Goal: Information Seeking & Learning: Learn about a topic

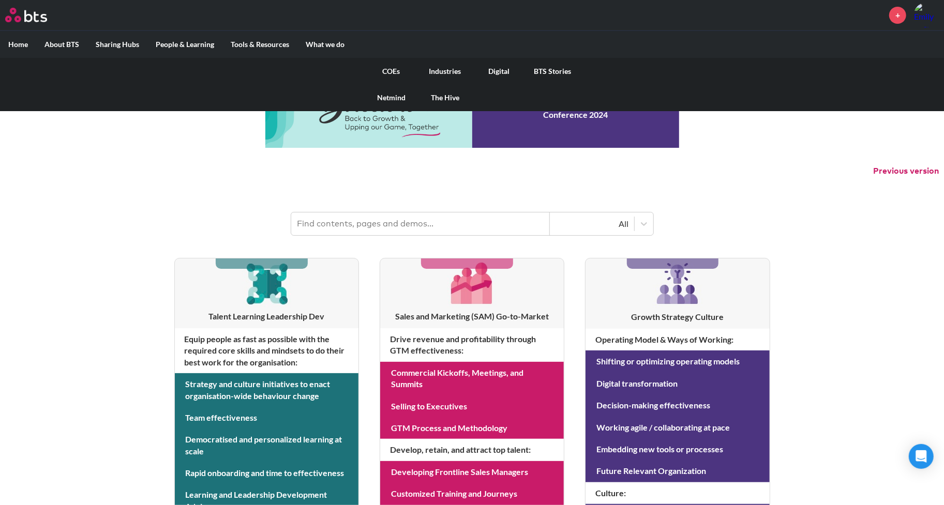
click at [395, 69] on link "COEs" at bounding box center [392, 71] width 54 height 27
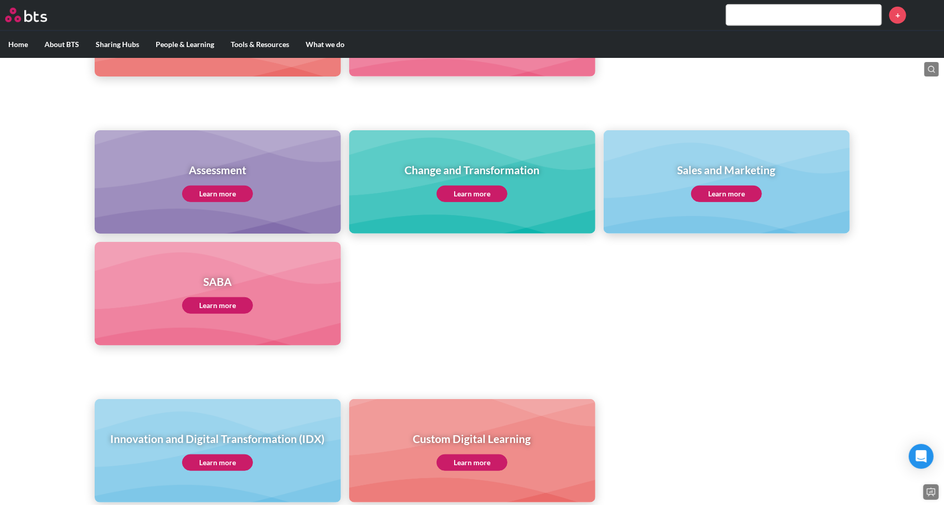
scroll to position [443, 0]
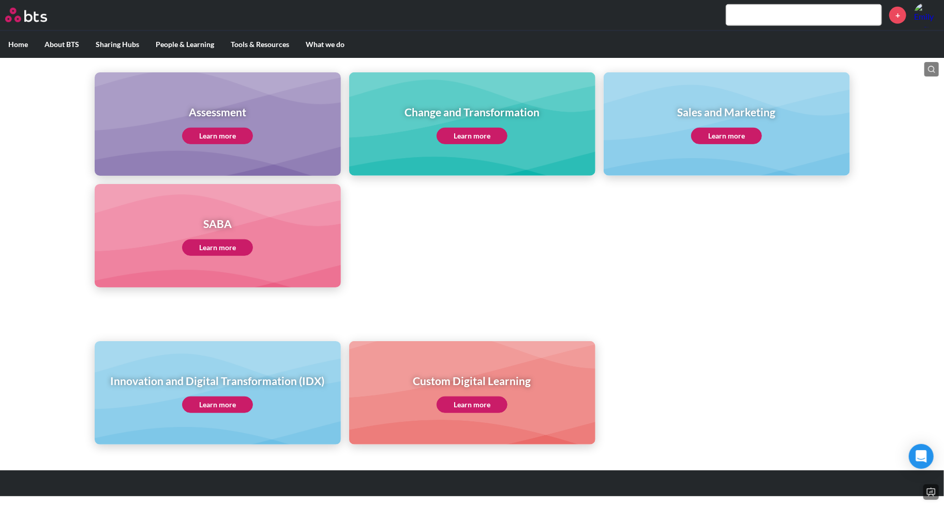
click at [235, 249] on link "Learn more" at bounding box center [217, 248] width 71 height 17
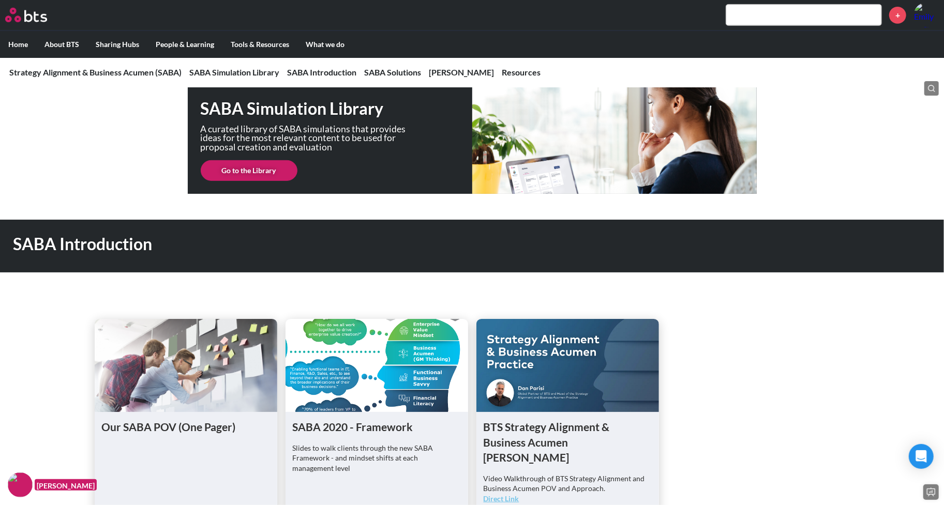
scroll to position [344, 0]
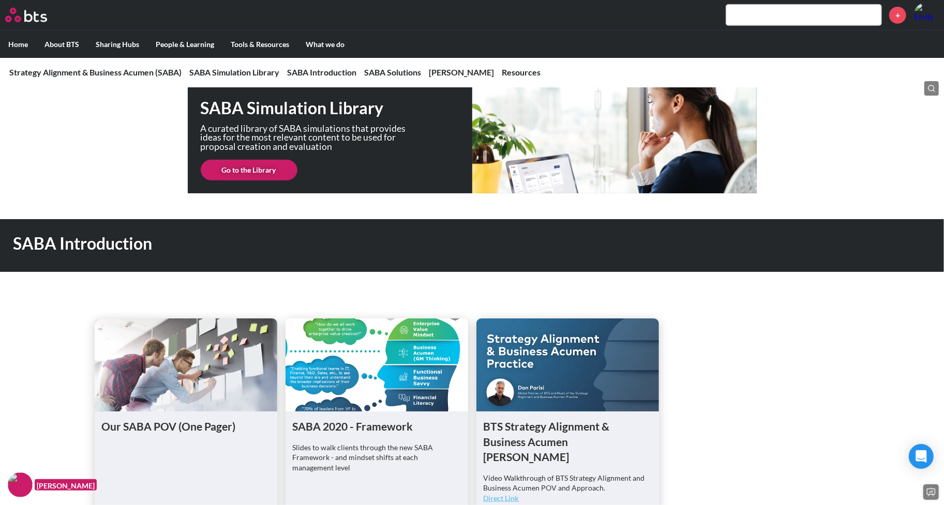
click at [381, 65] on nav "Strategy Alignment & Business Acumen (SABA) Strategy Alignment & Business Acume…" at bounding box center [472, 72] width 944 height 30
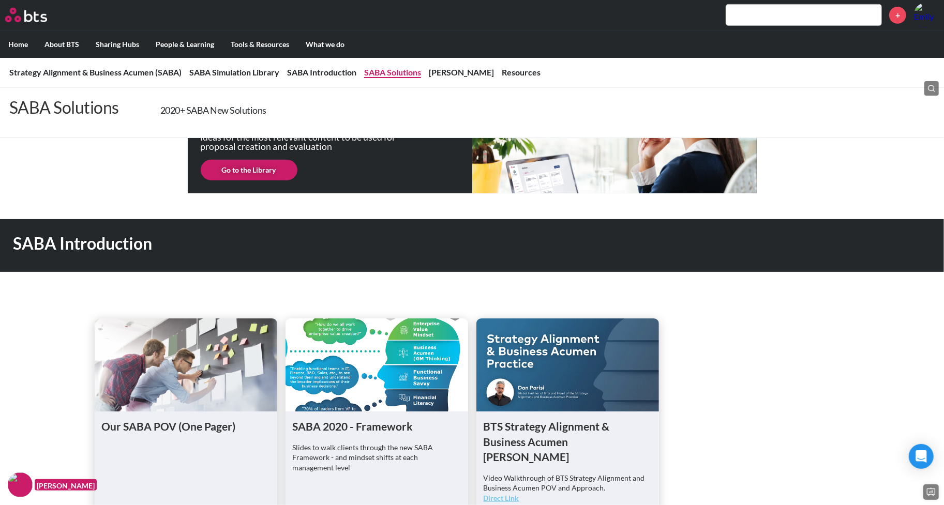
click at [383, 71] on link "SABA Solutions" at bounding box center [392, 72] width 57 height 10
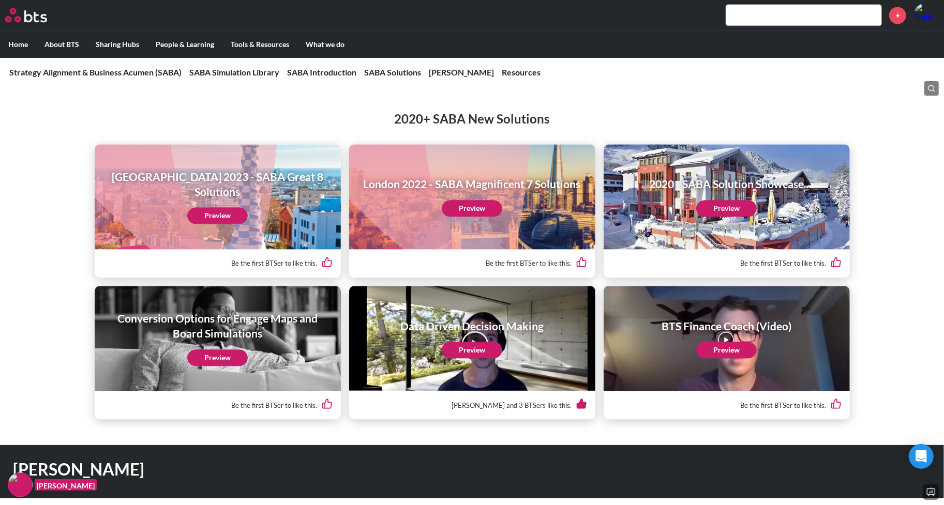
scroll to position [1689, 0]
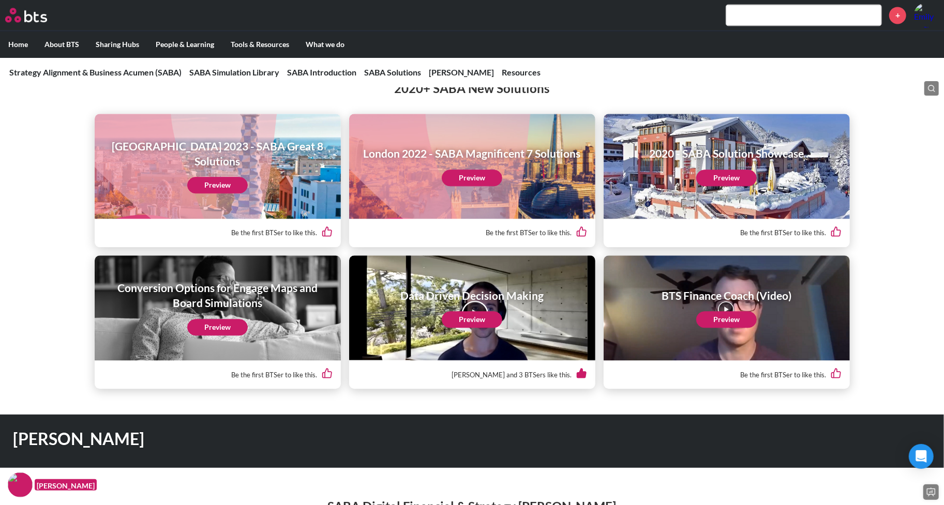
click at [403, 288] on h1 "Data Driven Decision Making" at bounding box center [471, 295] width 143 height 15
click at [446, 315] on div "Data Driven Decision Making Preview" at bounding box center [472, 308] width 246 height 105
click at [466, 311] on link "Preview" at bounding box center [472, 319] width 61 height 17
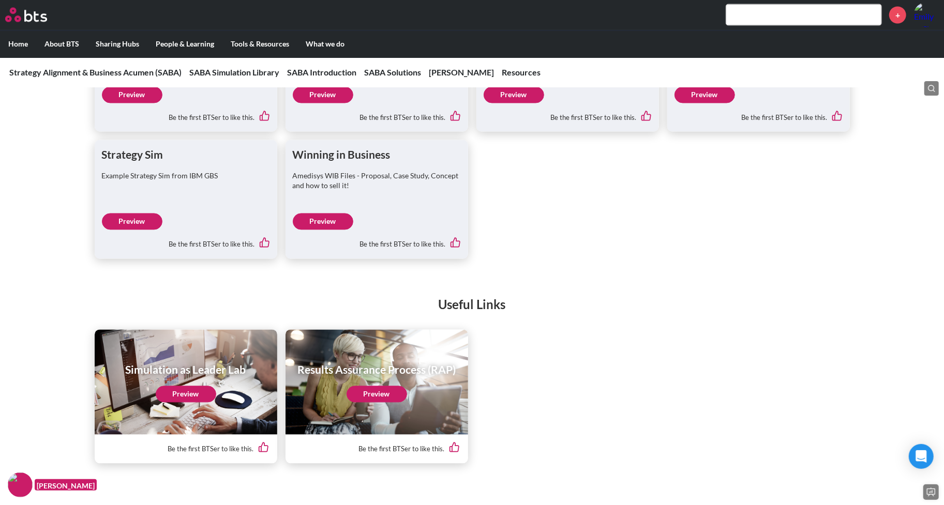
scroll to position [4406, 0]
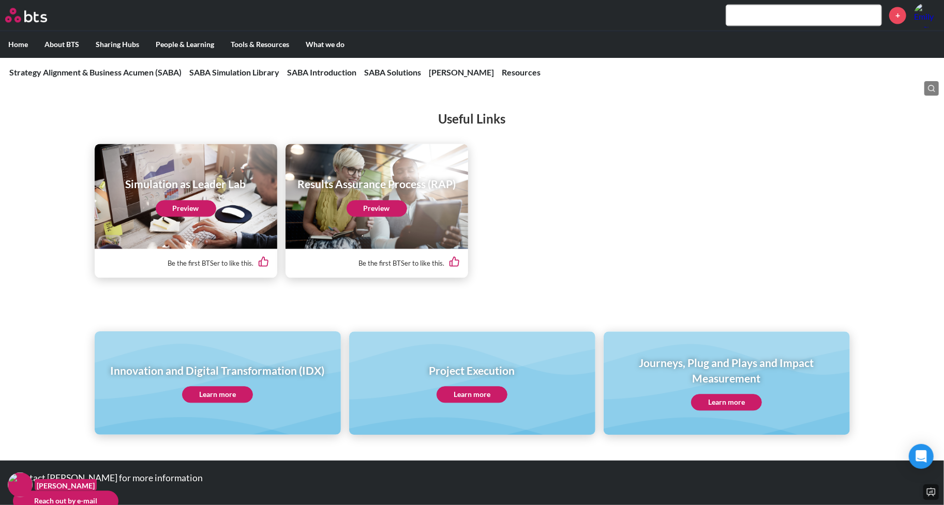
click at [790, 19] on input "text" at bounding box center [803, 15] width 155 height 21
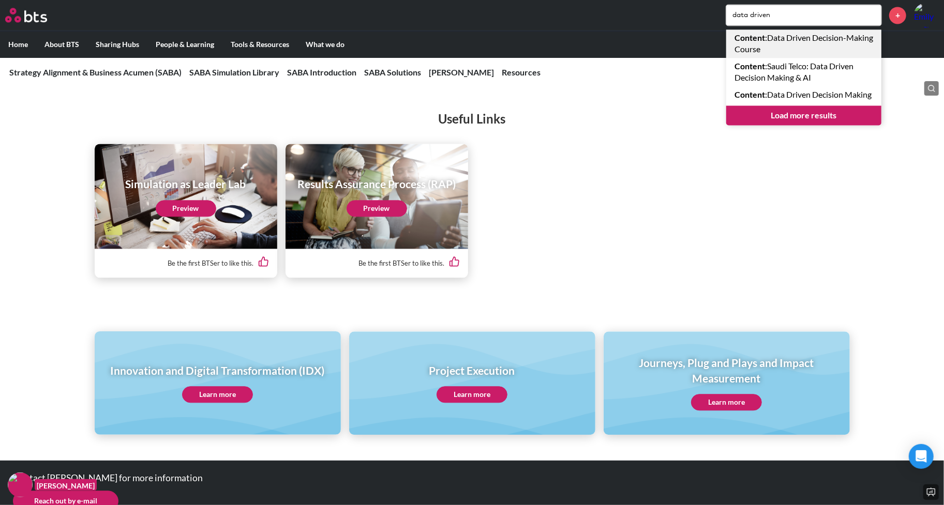
type input "data driven"
click at [820, 36] on link "Content : Data Driven Decision-Making Course" at bounding box center [803, 43] width 155 height 28
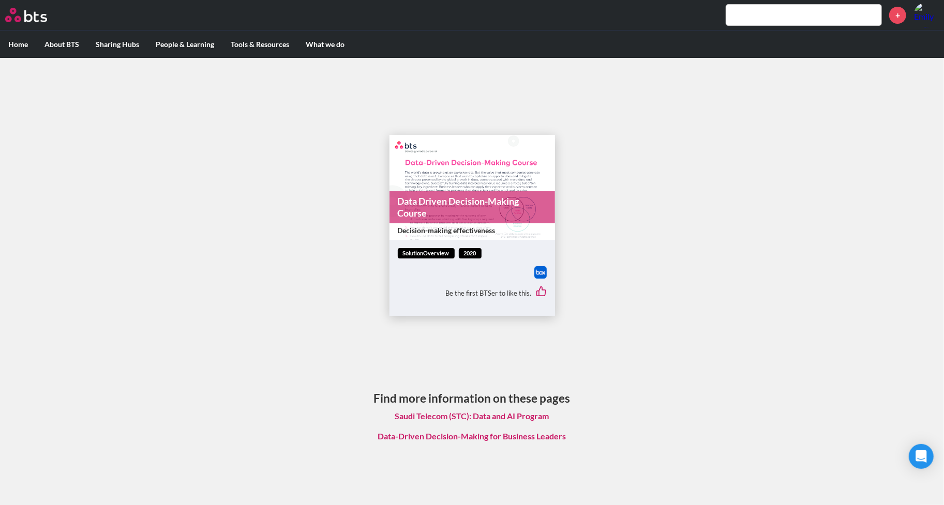
click at [450, 201] on link "Data Driven Decision-Making Course" at bounding box center [473, 207] width 166 height 33
click at [833, 13] on input "text" at bounding box center [803, 15] width 155 height 21
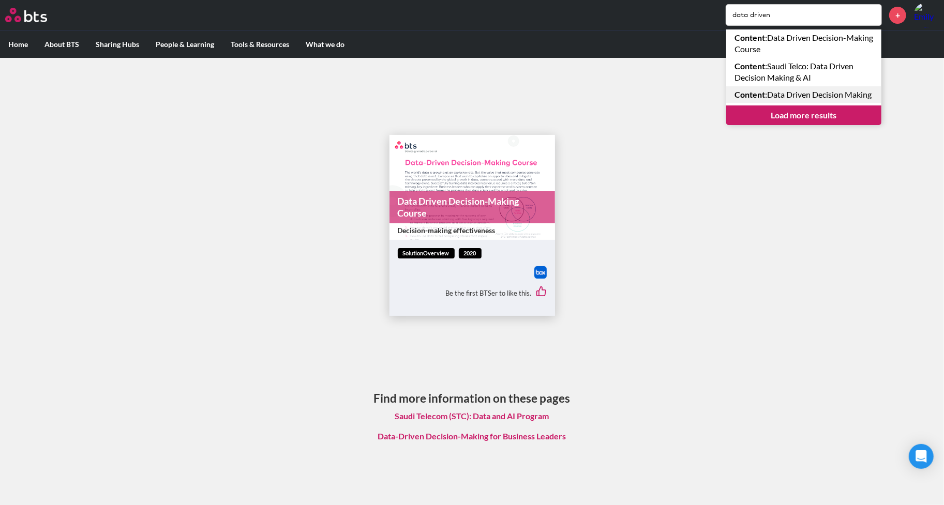
type input "data driven"
click at [828, 95] on link "Content : Data Driven Decision Making" at bounding box center [803, 94] width 155 height 17
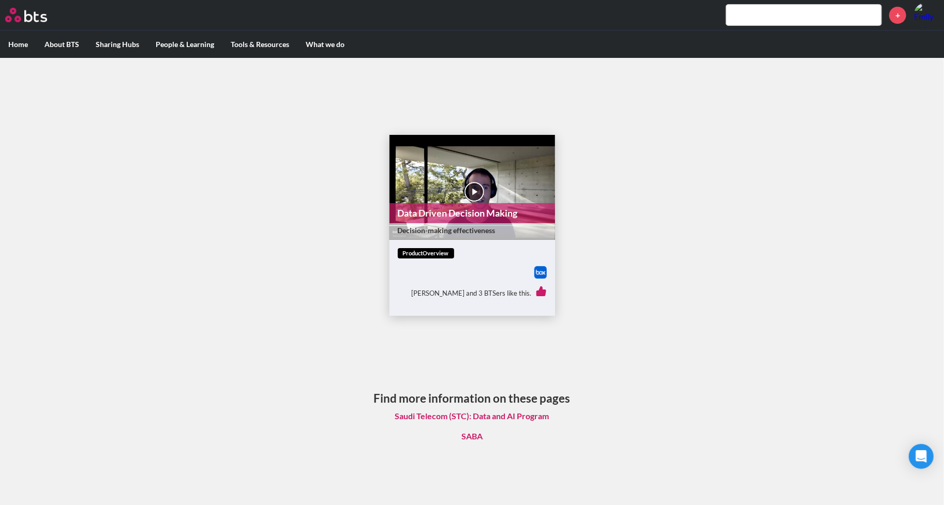
click at [435, 284] on div "[PERSON_NAME] and 3 BTSers like this." at bounding box center [472, 293] width 149 height 29
click at [413, 203] on link "Data Driven Decision Making" at bounding box center [473, 213] width 166 height 20
